Goal: Task Accomplishment & Management: Manage account settings

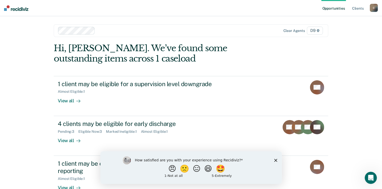
click at [275, 160] on polygon "Close survey" at bounding box center [275, 160] width 3 height 3
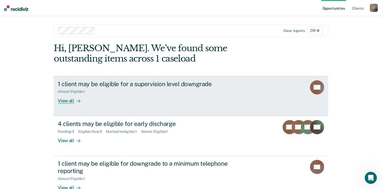
click at [219, 95] on div "1 client may be eligible for a supervision level downgrade Almost Eligible : 1 …" at bounding box center [153, 91] width 190 height 23
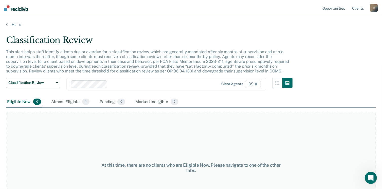
scroll to position [34, 0]
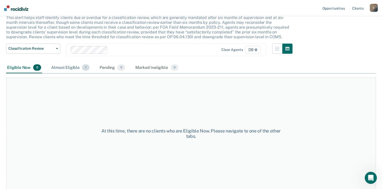
click at [57, 69] on div "Almost Eligible 1" at bounding box center [70, 67] width 40 height 11
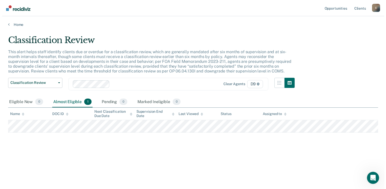
scroll to position [0, 0]
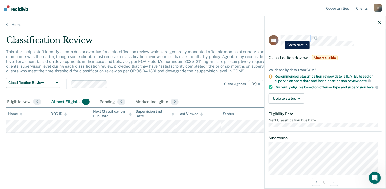
click at [281, 37] on div at bounding box center [331, 38] width 101 height 6
copy div
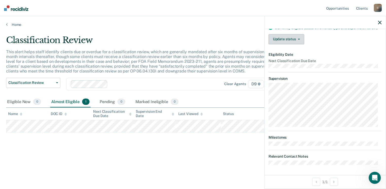
click at [286, 42] on button "Update status" at bounding box center [286, 39] width 36 height 10
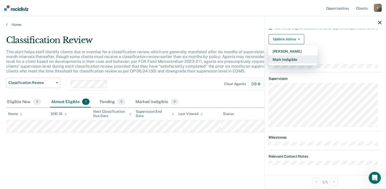
click at [291, 61] on button "Mark Ineligible" at bounding box center [292, 59] width 49 height 8
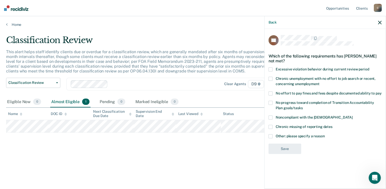
click at [273, 136] on label "Other: please specify a reason" at bounding box center [324, 136] width 113 height 5
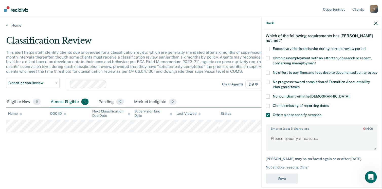
scroll to position [24, 0]
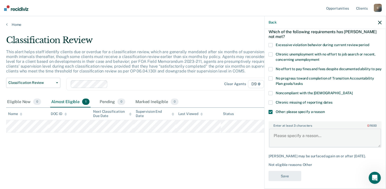
click at [288, 147] on textarea "Enter at least 3 characters 0 / 1600" at bounding box center [325, 138] width 112 height 19
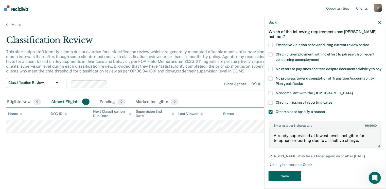
type textarea "Already supervised at lowest level, ineligible for telephone reporting due to a…"
click at [286, 180] on button "Save" at bounding box center [284, 176] width 33 height 10
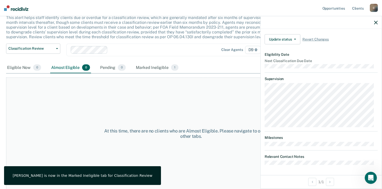
scroll to position [116, 0]
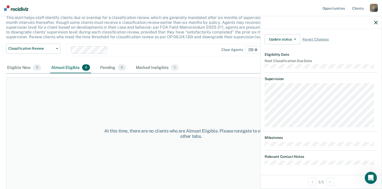
click at [377, 24] on icon "button" at bounding box center [376, 23] width 4 height 4
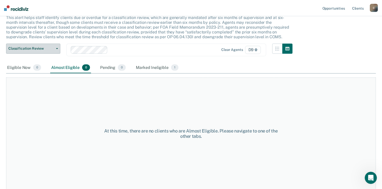
click at [45, 50] on span "Classification Review" at bounding box center [31, 48] width 46 height 4
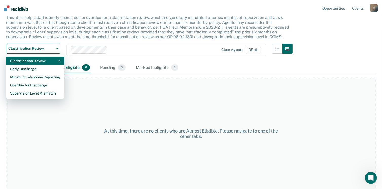
scroll to position [0, 0]
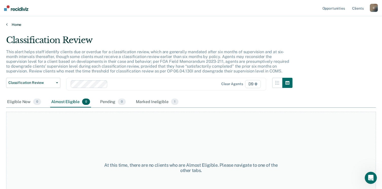
click at [10, 23] on link "Home" at bounding box center [191, 24] width 370 height 5
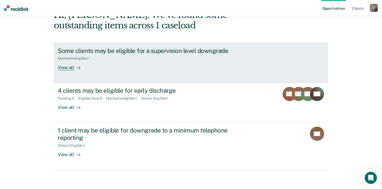
scroll to position [34, 0]
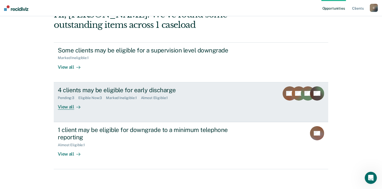
click at [67, 108] on div "View all" at bounding box center [72, 105] width 28 height 10
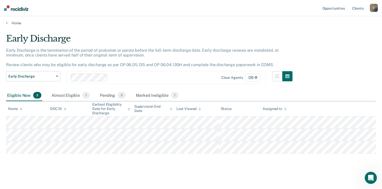
scroll to position [2, 0]
click at [14, 22] on link "Home" at bounding box center [191, 23] width 370 height 5
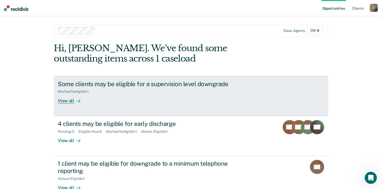
scroll to position [34, 0]
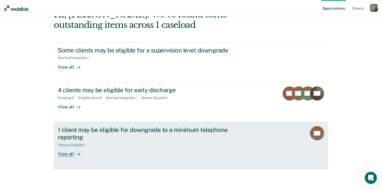
click at [103, 136] on div "1 client may be eligible for downgrade to a minimum telephone reporting" at bounding box center [147, 133] width 178 height 15
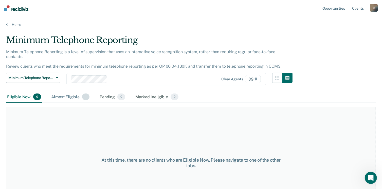
click at [64, 93] on div "Almost Eligible 1" at bounding box center [70, 96] width 40 height 11
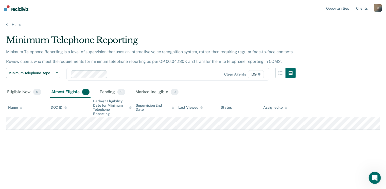
click at [45, 120] on tr at bounding box center [193, 123] width 374 height 12
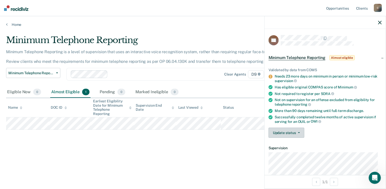
click at [299, 133] on button "Update status" at bounding box center [286, 133] width 36 height 10
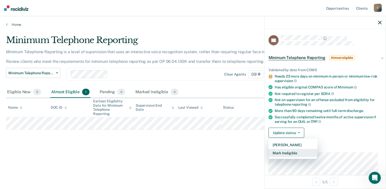
click at [293, 151] on button "Mark Ineligible" at bounding box center [292, 153] width 49 height 8
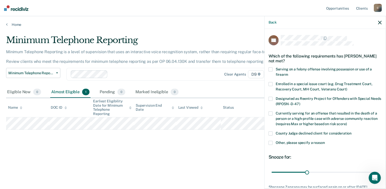
click at [273, 142] on label "Other, please specify a reason" at bounding box center [324, 143] width 113 height 5
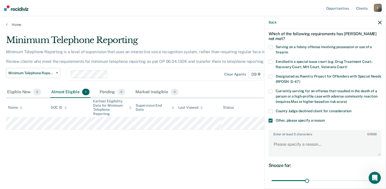
scroll to position [25, 0]
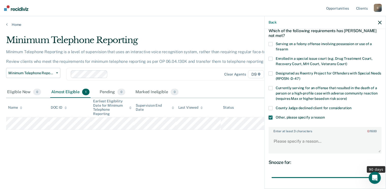
drag, startPoint x: 305, startPoint y: 176, endPoint x: 404, endPoint y: 169, distance: 98.8
type input "90"
click at [378, 173] on input "range" at bounding box center [324, 177] width 107 height 9
click at [351, 141] on textarea "Enter at least 3 characters 0 / 1600" at bounding box center [325, 143] width 112 height 19
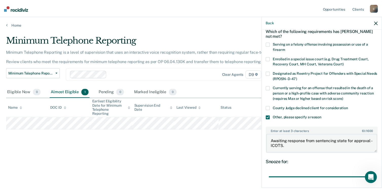
scroll to position [67, 0]
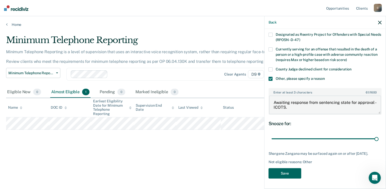
type textarea "Awaiting response from sentencing state for approval - ICOTS."
click at [292, 174] on button "Save" at bounding box center [284, 173] width 33 height 10
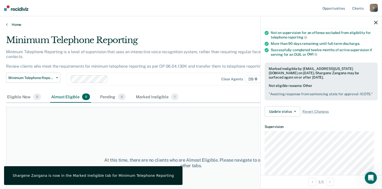
click at [11, 24] on link "Home" at bounding box center [191, 24] width 370 height 5
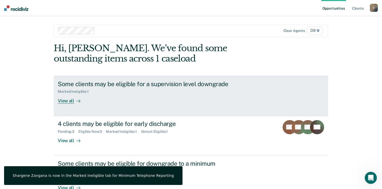
scroll to position [34, 0]
